Goal: Task Accomplishment & Management: Use online tool/utility

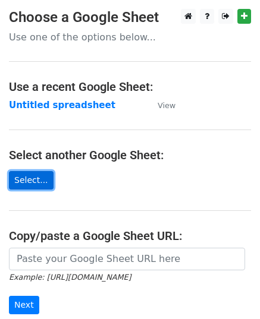
click at [40, 181] on link "Select..." at bounding box center [31, 180] width 45 height 18
click at [41, 172] on link "Select..." at bounding box center [31, 180] width 45 height 18
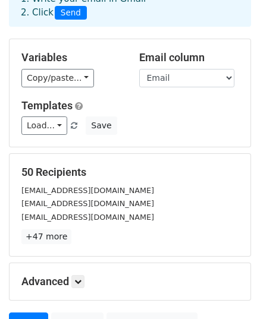
scroll to position [187, 0]
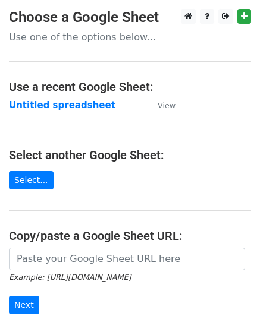
click at [38, 183] on link "Select..." at bounding box center [31, 180] width 45 height 18
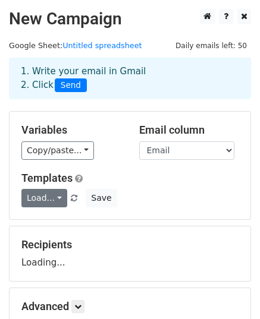
scroll to position [140, 0]
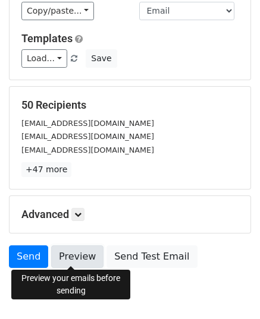
click at [81, 262] on link "Preview" at bounding box center [77, 256] width 52 height 23
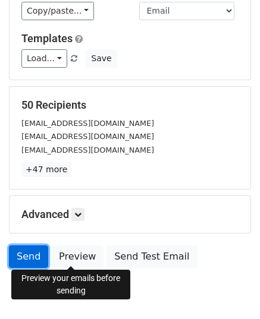
click at [24, 257] on link "Send" at bounding box center [28, 256] width 39 height 23
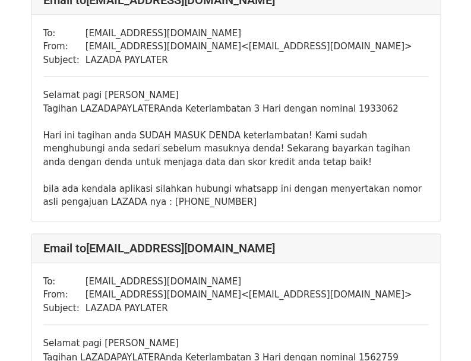
scroll to position [356, 0]
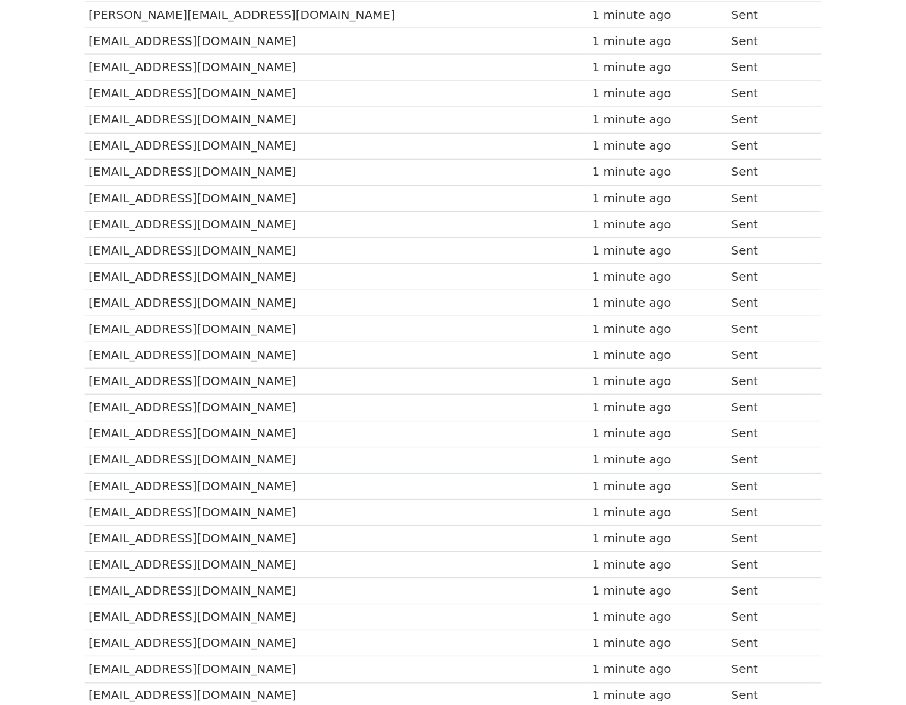
scroll to position [589, 0]
